Goal: Task Accomplishment & Management: Use online tool/utility

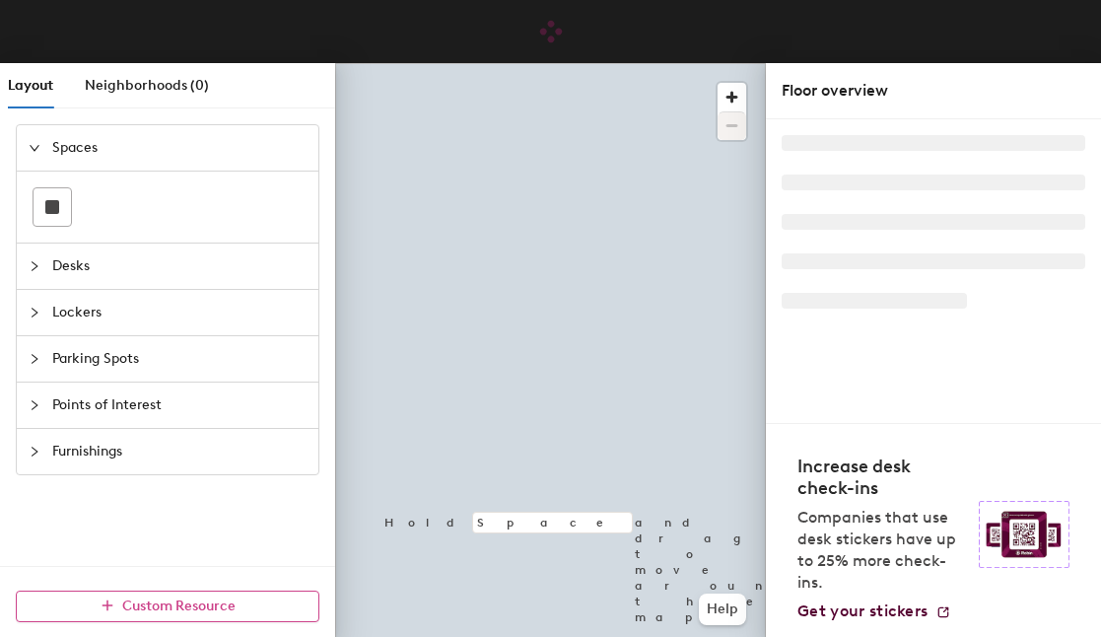
click at [171, 604] on span "Custom Resource" at bounding box center [178, 606] width 113 height 17
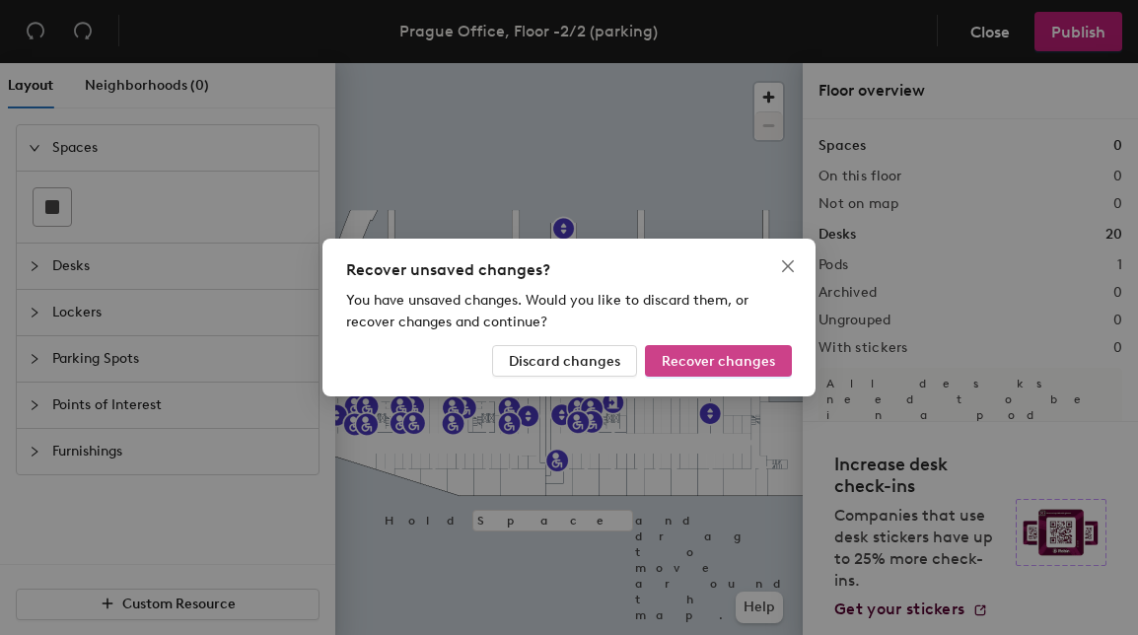
click at [698, 361] on span "Recover changes" at bounding box center [718, 361] width 113 height 17
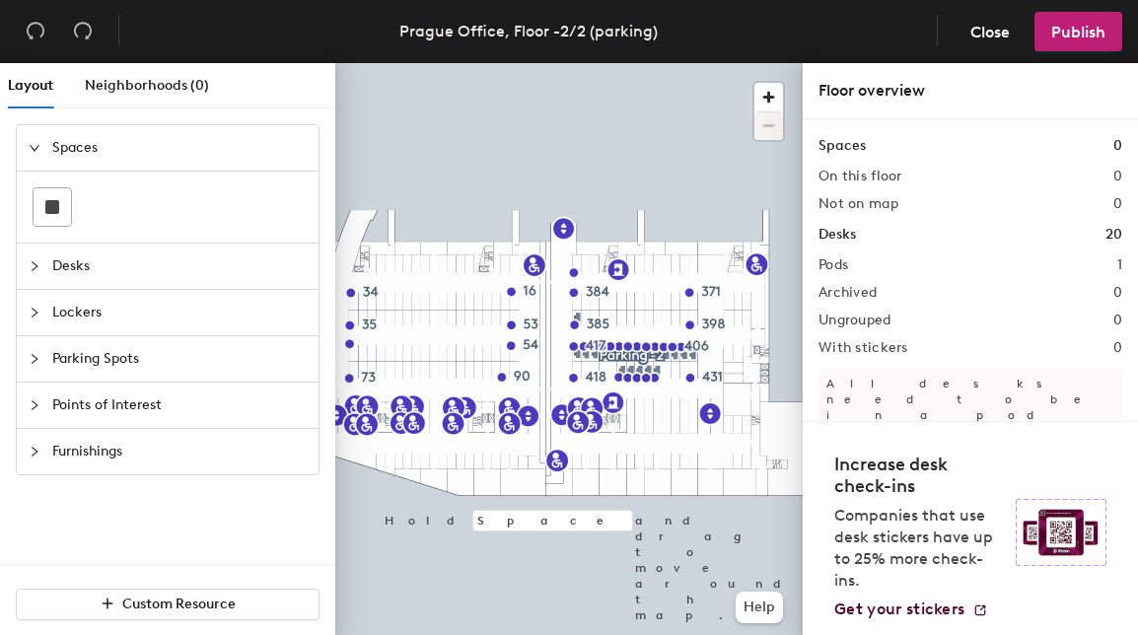
click at [138, 363] on span "Parking Spots" at bounding box center [179, 358] width 254 height 45
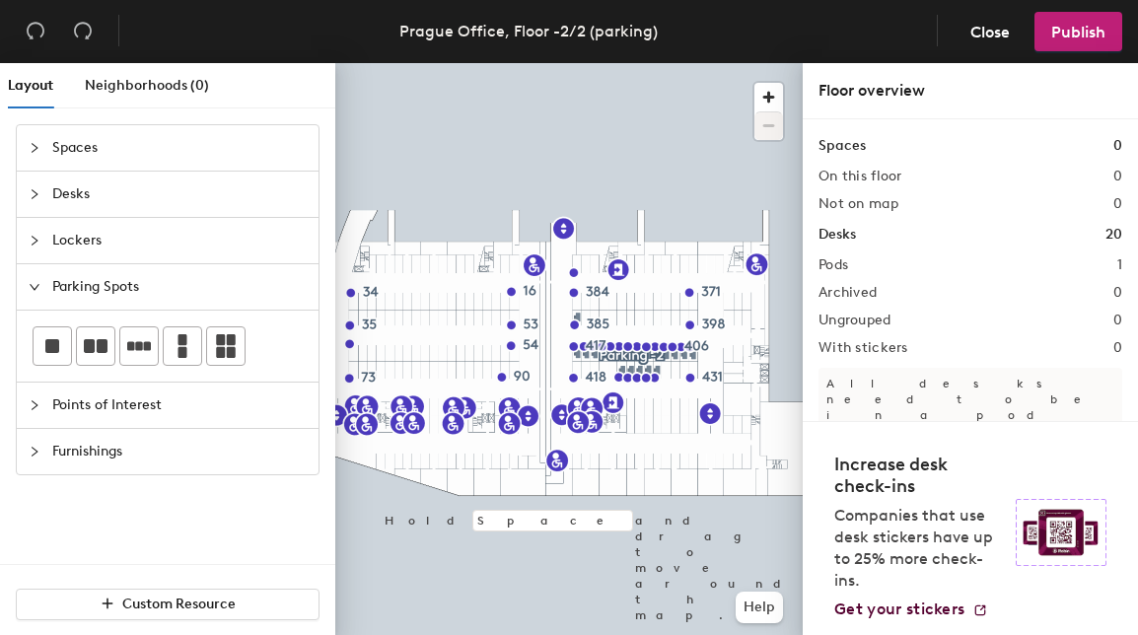
click at [638, 166] on div "Layout Neighborhoods (0) Spaces Desks Lockers Parking Spots Points of Interest …" at bounding box center [569, 353] width 1138 height 580
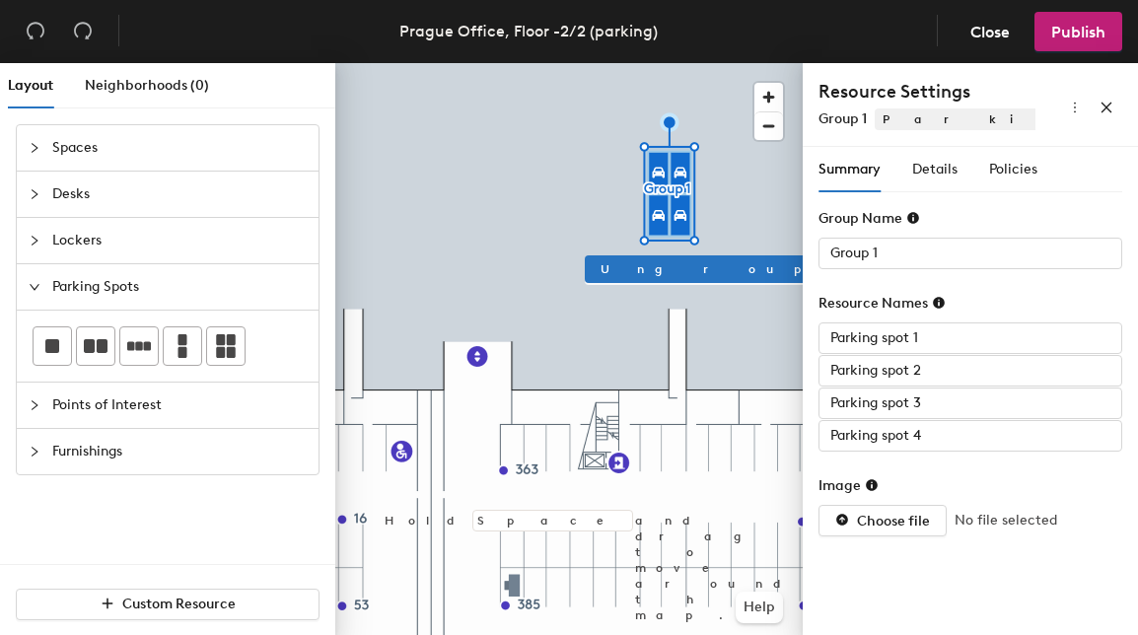
click at [670, 84] on div "Layout Neighborhoods (0) Spaces Desks Lockers Parking Spots Points of Interest …" at bounding box center [569, 353] width 1138 height 580
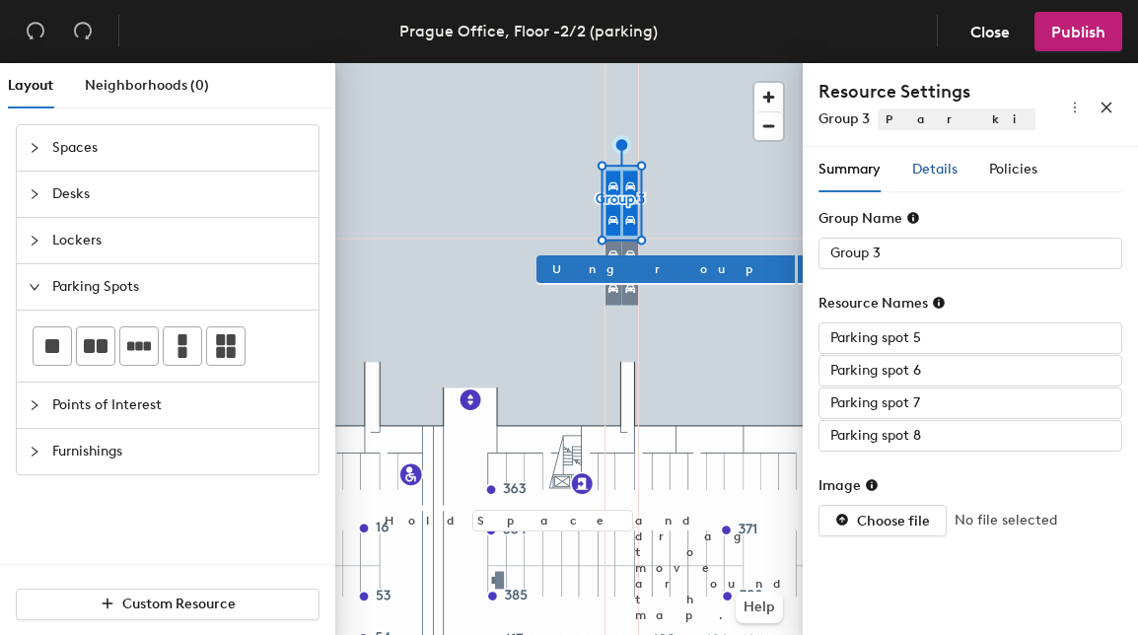
click at [940, 171] on span "Details" at bounding box center [934, 169] width 45 height 17
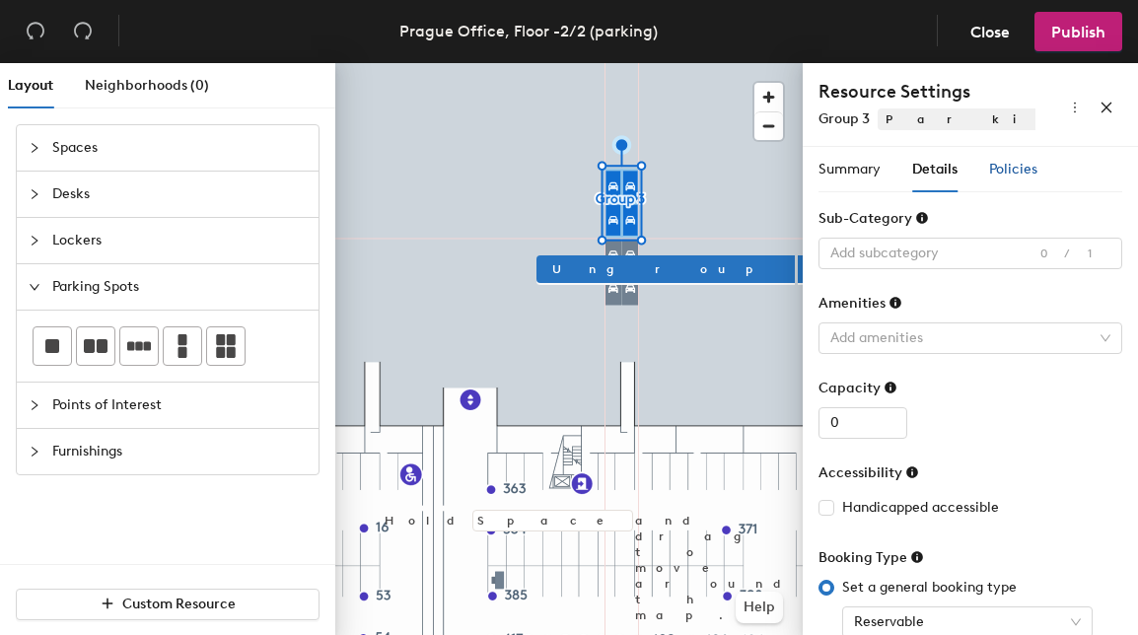
click at [1000, 163] on span "Policies" at bounding box center [1013, 169] width 48 height 17
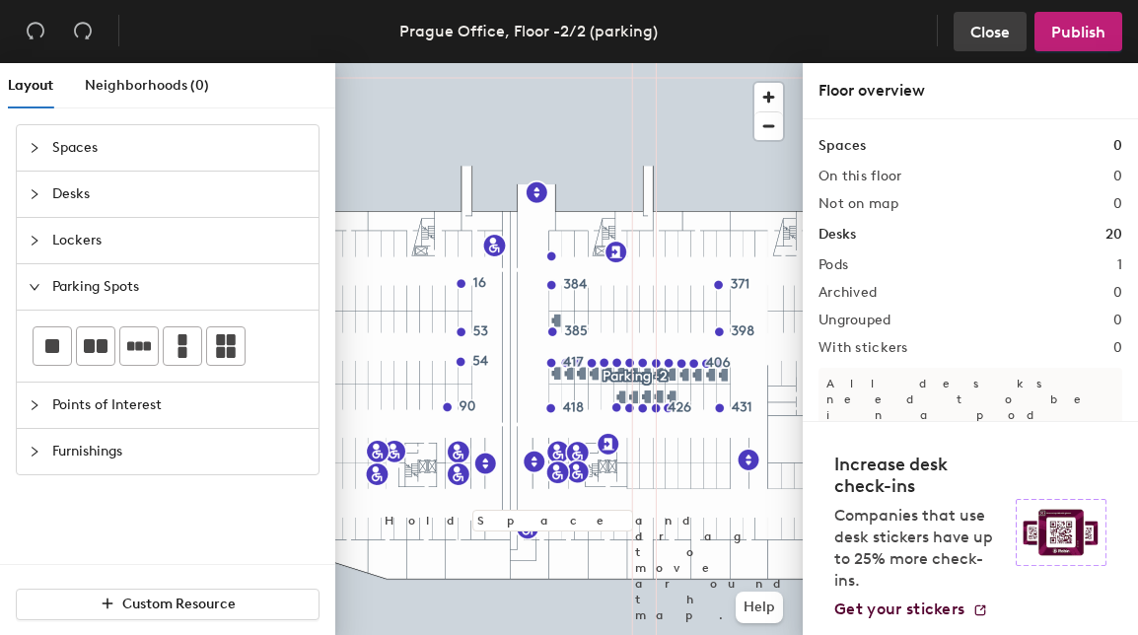
click at [970, 34] on span "Close" at bounding box center [989, 32] width 39 height 19
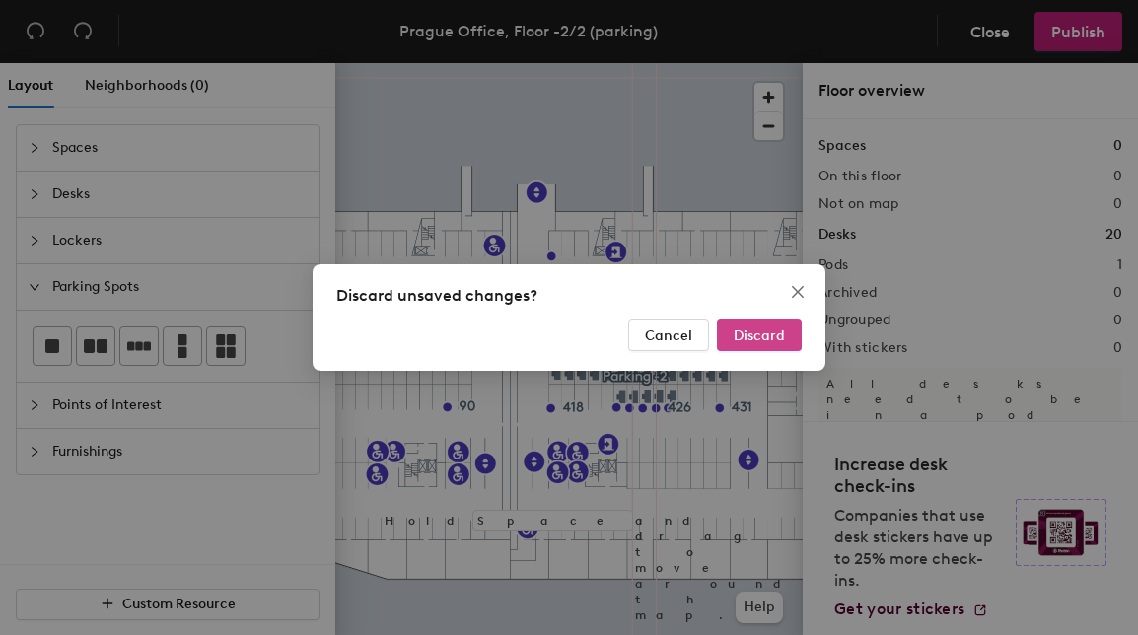
click at [739, 327] on span "Discard" at bounding box center [759, 335] width 51 height 17
